Goal: Obtain resource: Download file/media

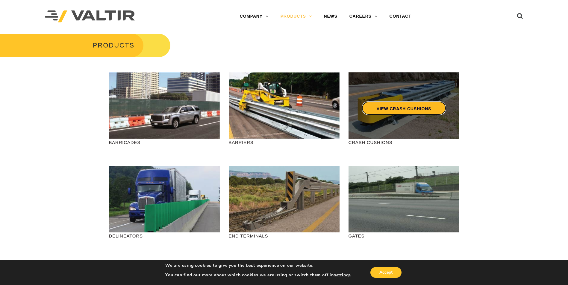
click at [399, 107] on link "VIEW CRASH CUSHIONS" at bounding box center [403, 108] width 84 height 14
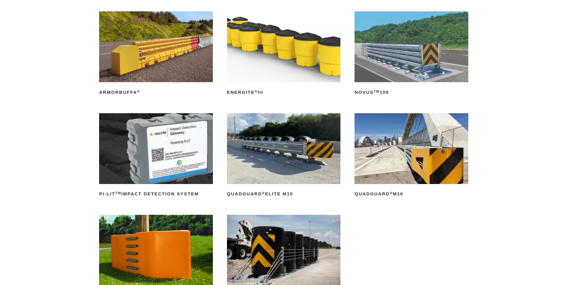
scroll to position [90, 0]
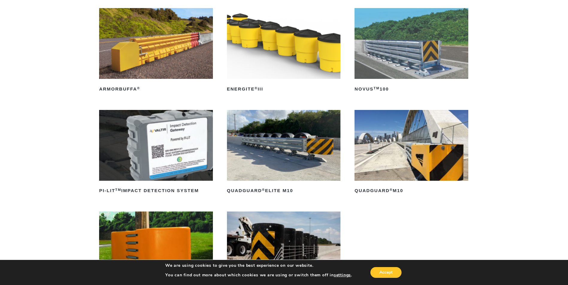
click at [414, 133] on img at bounding box center [411, 145] width 114 height 71
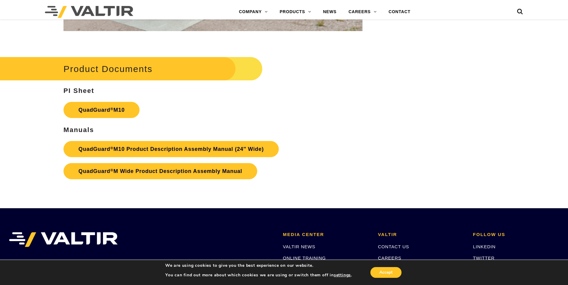
scroll to position [2214, 0]
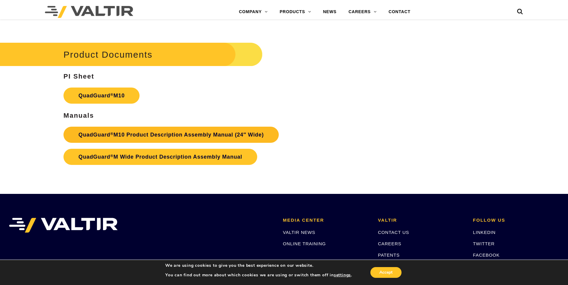
click at [213, 133] on link "QuadGuard ® M10 Product Description Assembly Manual (24″ Wide)" at bounding box center [170, 135] width 215 height 16
